Goal: Task Accomplishment & Management: Complete application form

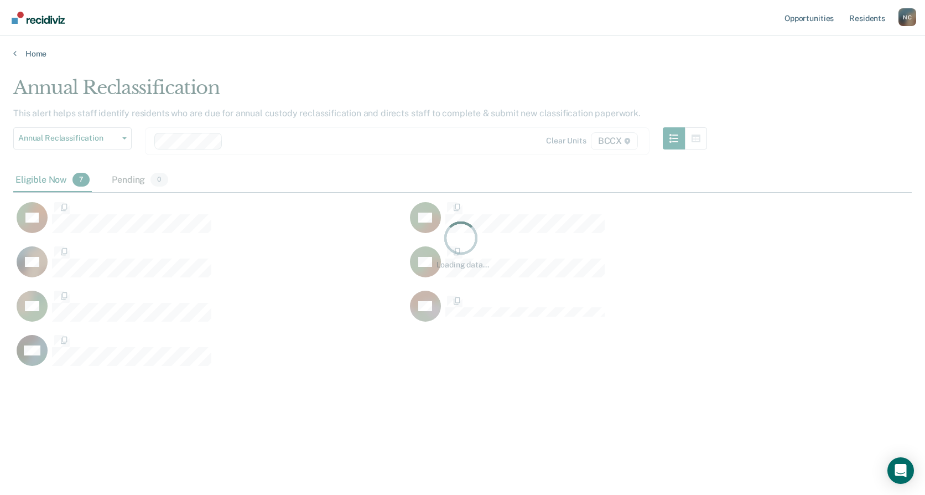
scroll to position [327, 890]
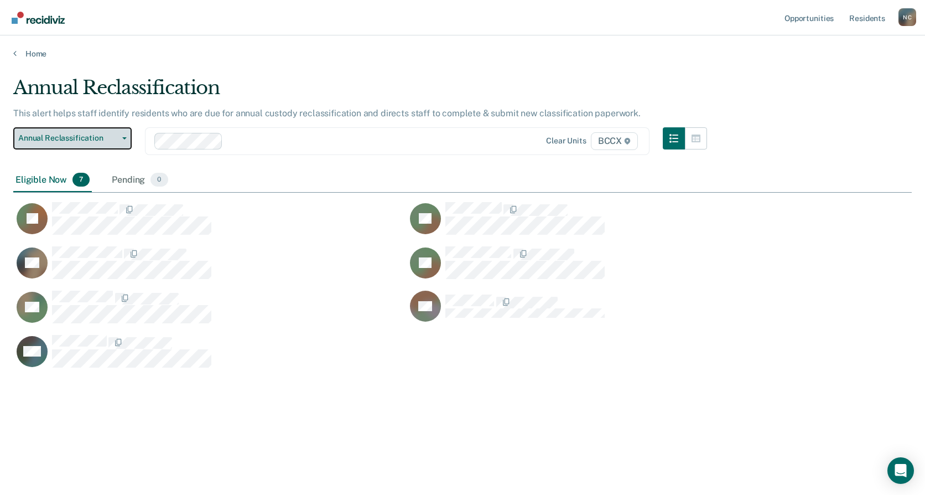
click at [111, 136] on span "Annual Reclassification" at bounding box center [68, 137] width 100 height 9
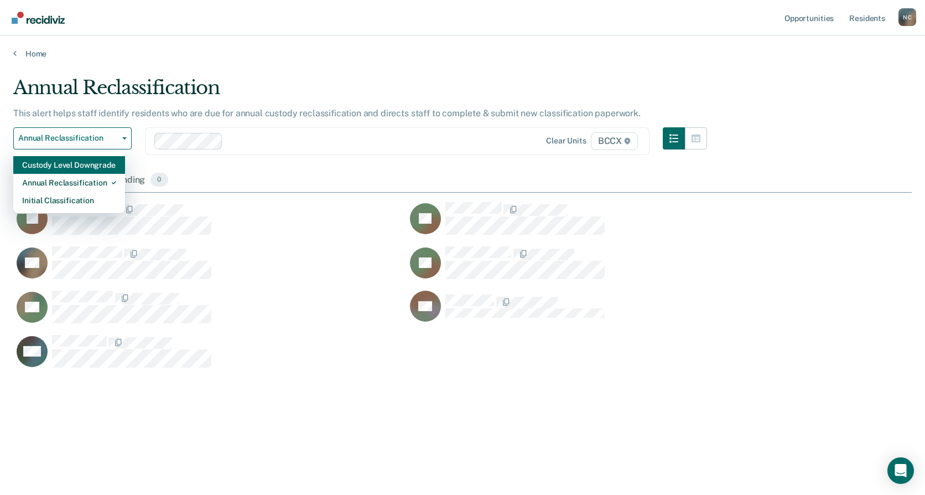
click at [103, 160] on div "Custody Level Downgrade" at bounding box center [69, 165] width 94 height 18
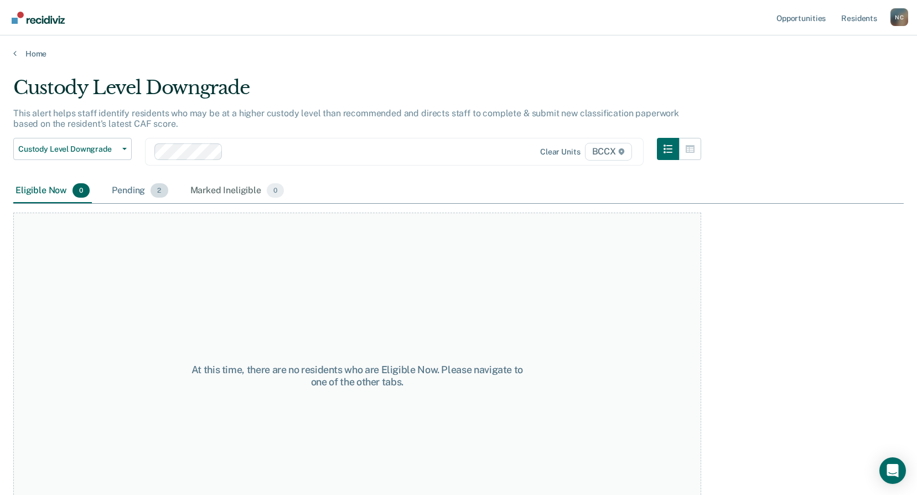
click at [129, 196] on div "Pending 2" at bounding box center [140, 191] width 60 height 24
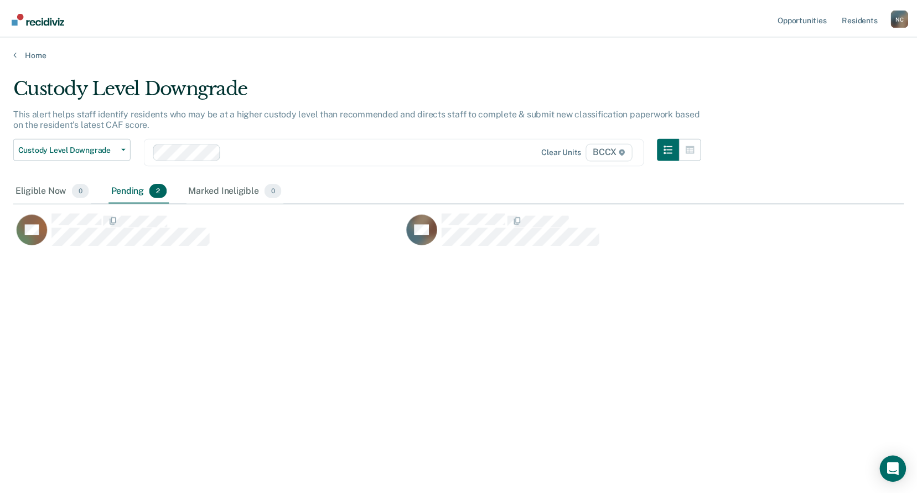
scroll to position [327, 890]
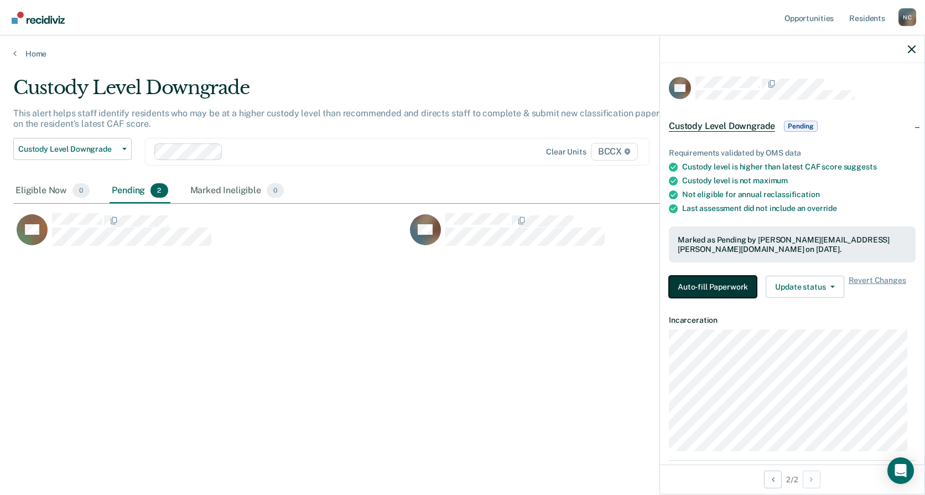
click at [711, 283] on button "Auto-fill Paperwork" at bounding box center [713, 287] width 88 height 22
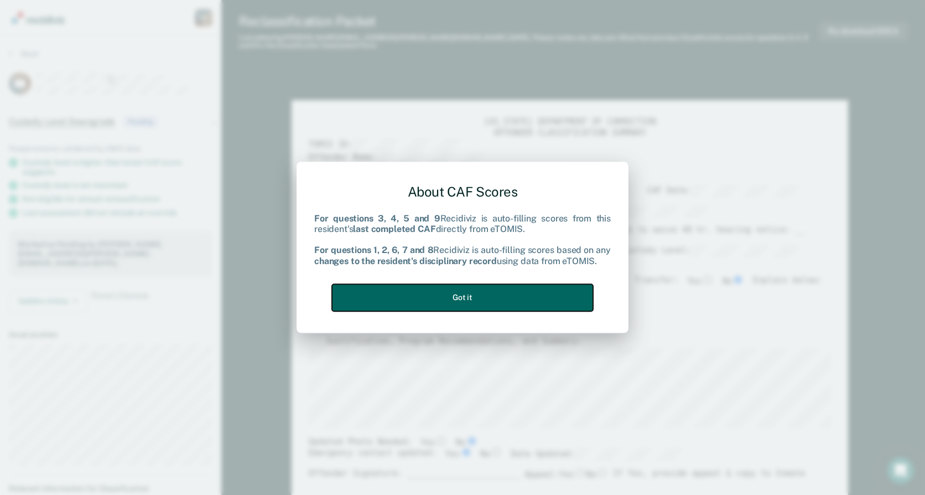
click at [541, 295] on button "Got it" at bounding box center [462, 297] width 261 height 27
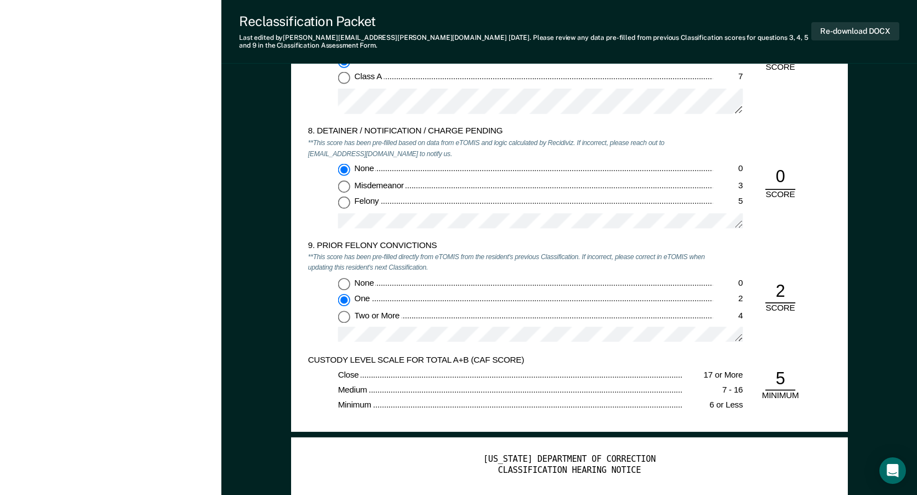
scroll to position [2324, 0]
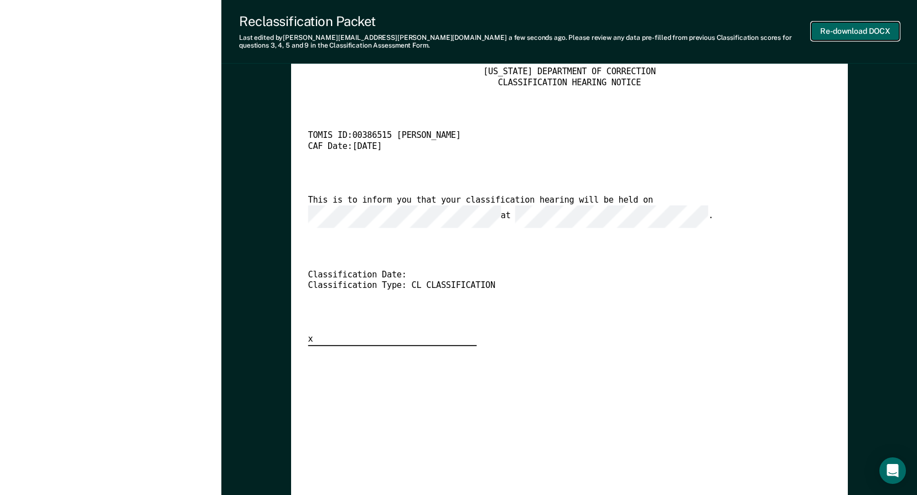
click at [874, 31] on button "Re-download DOCX" at bounding box center [855, 31] width 88 height 18
type textarea "x"
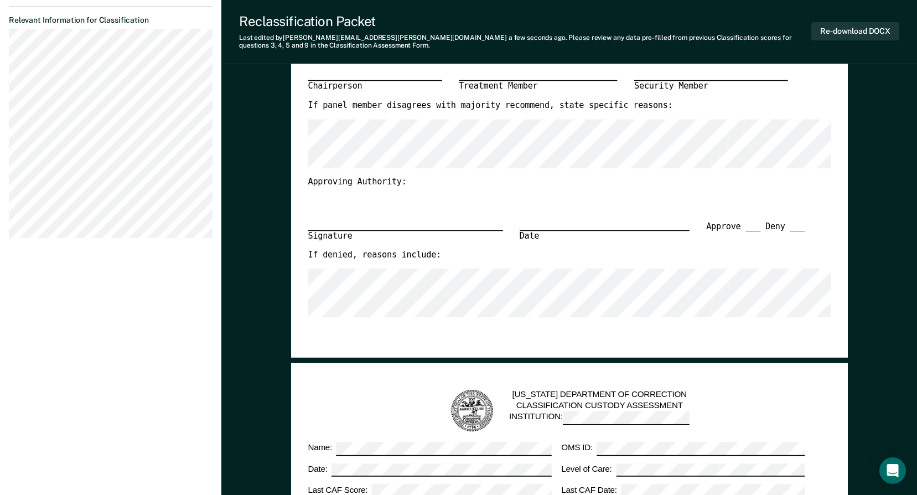
scroll to position [9, 0]
